Goal: Transaction & Acquisition: Purchase product/service

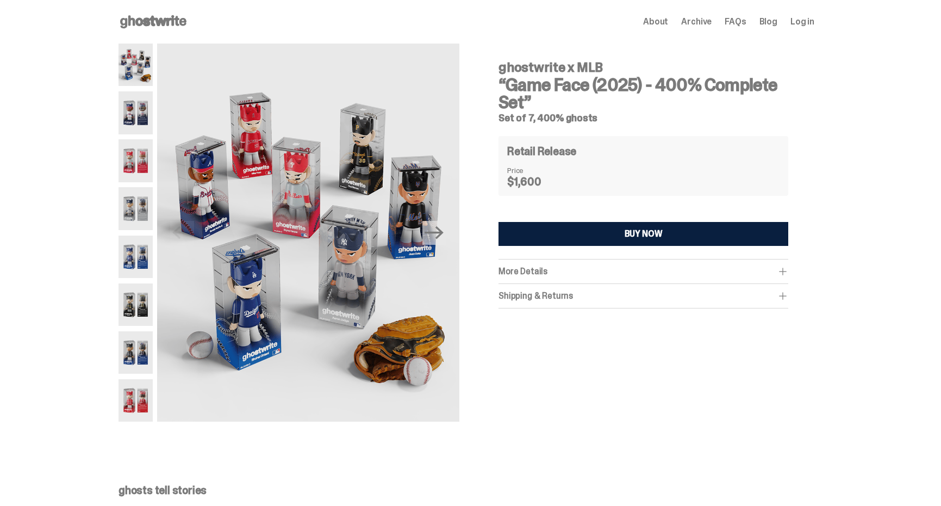
click at [151, 299] on img at bounding box center [136, 304] width 34 height 42
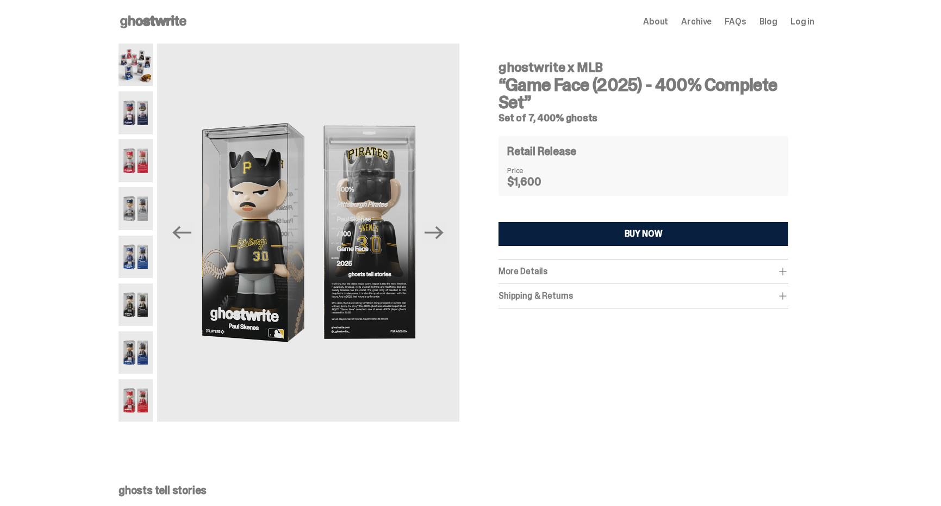
click at [585, 266] on div "More Details" at bounding box center [643, 271] width 290 height 11
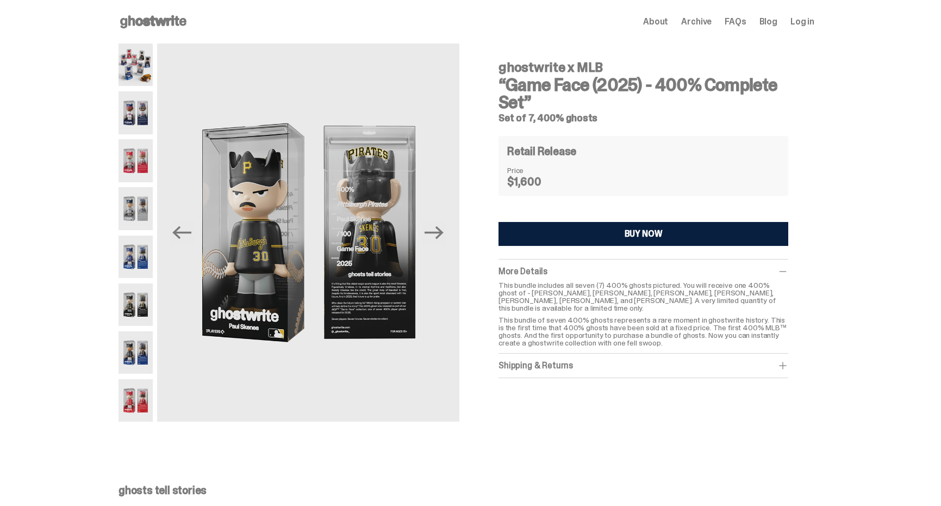
click at [152, 122] on img at bounding box center [136, 112] width 34 height 42
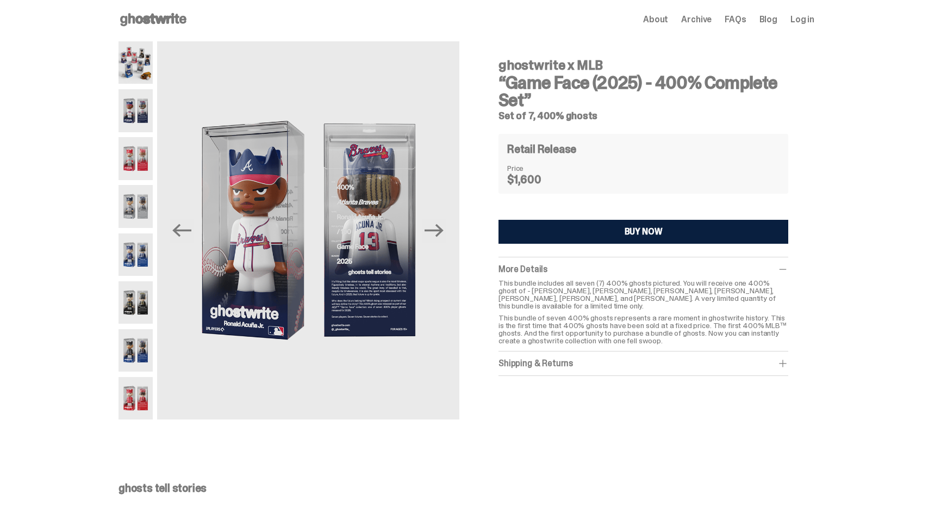
scroll to position [7, 0]
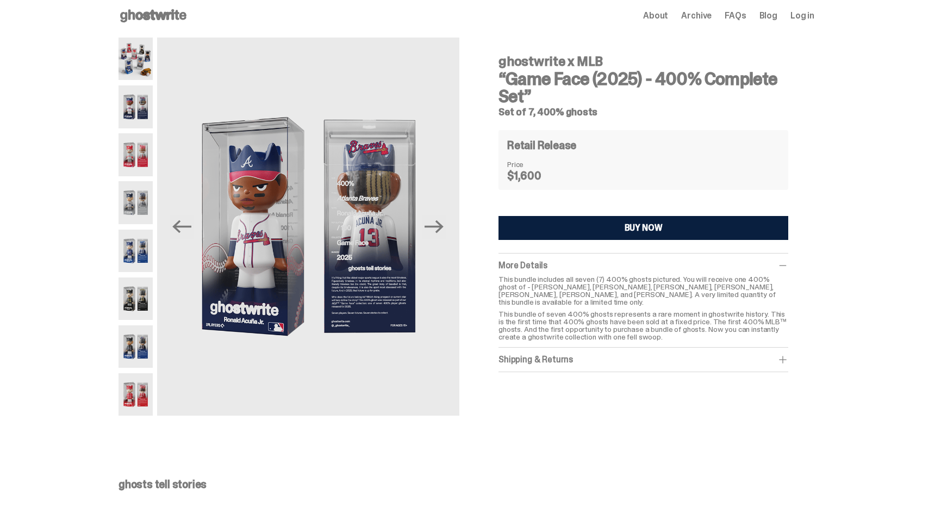
click at [145, 83] on div at bounding box center [136, 227] width 34 height 378
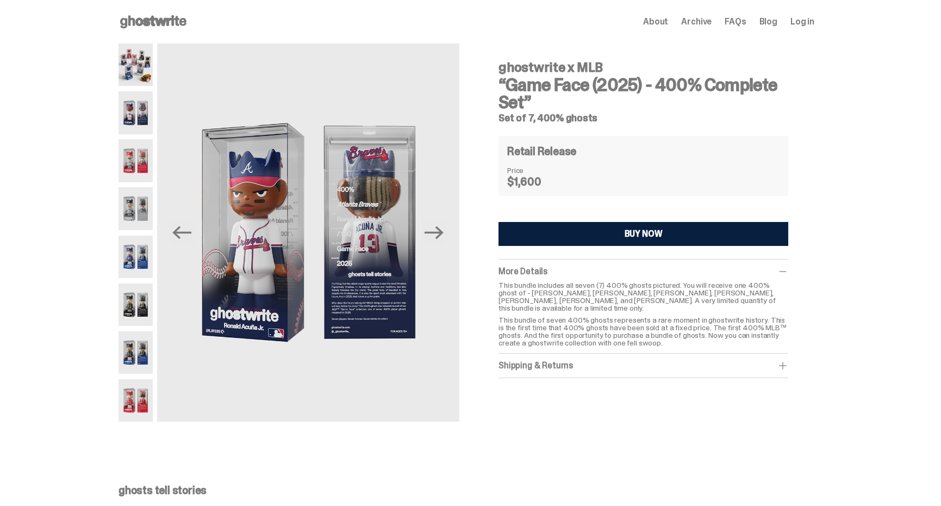
drag, startPoint x: 147, startPoint y: 73, endPoint x: 148, endPoint y: 87, distance: 14.2
click at [147, 73] on img at bounding box center [136, 64] width 34 height 42
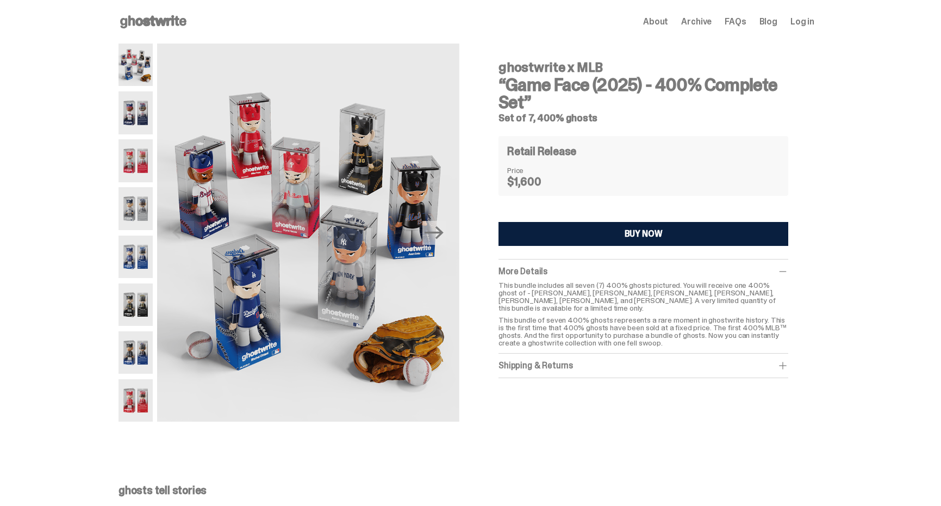
scroll to position [4, 0]
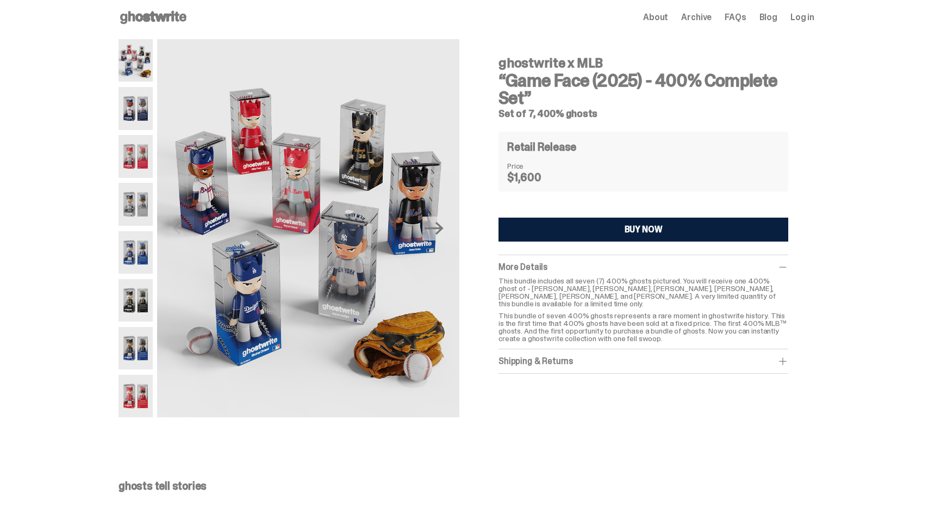
click at [145, 258] on img at bounding box center [136, 252] width 34 height 42
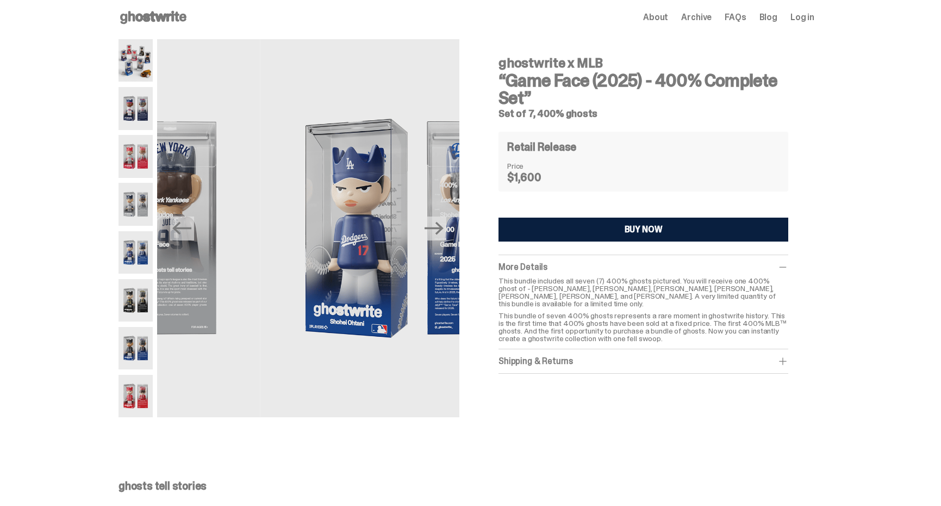
scroll to position [4, 0]
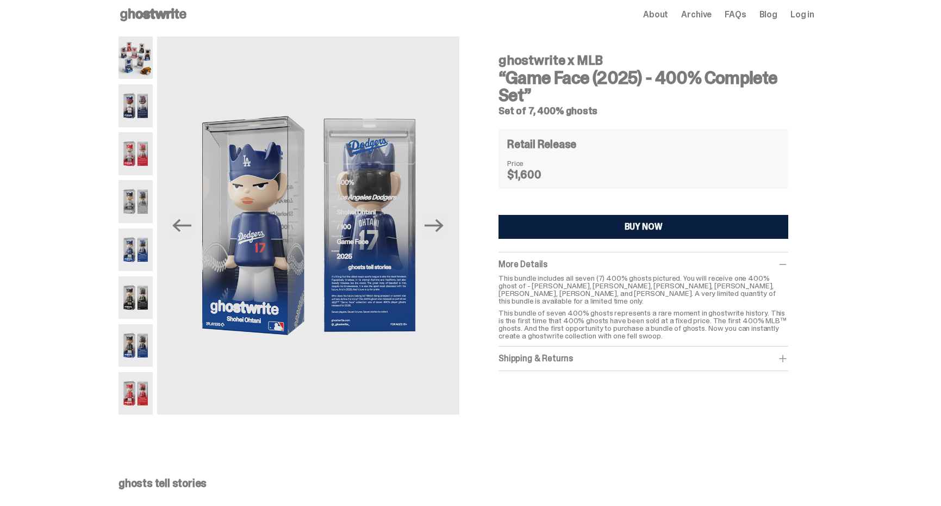
click at [139, 209] on img at bounding box center [136, 201] width 34 height 42
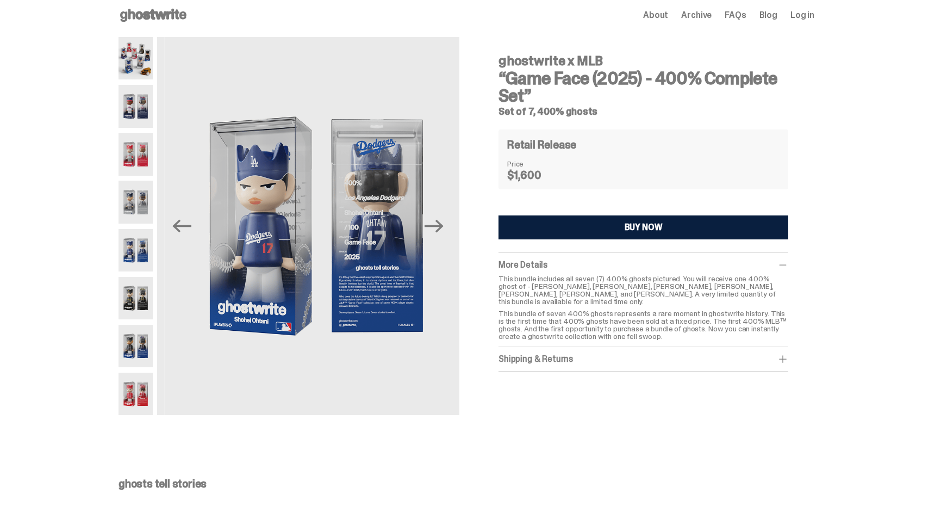
scroll to position [6, 0]
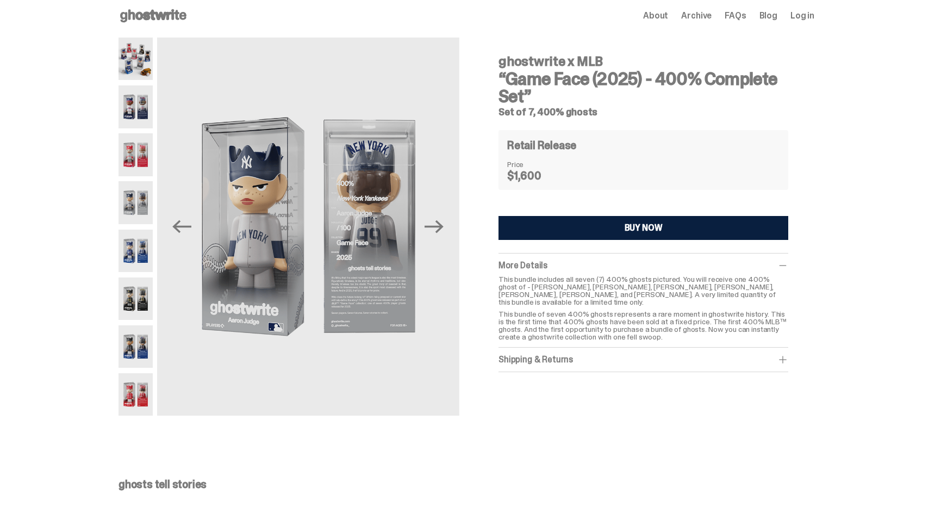
click at [152, 141] on img at bounding box center [136, 154] width 34 height 42
